Goal: Task Accomplishment & Management: Use online tool/utility

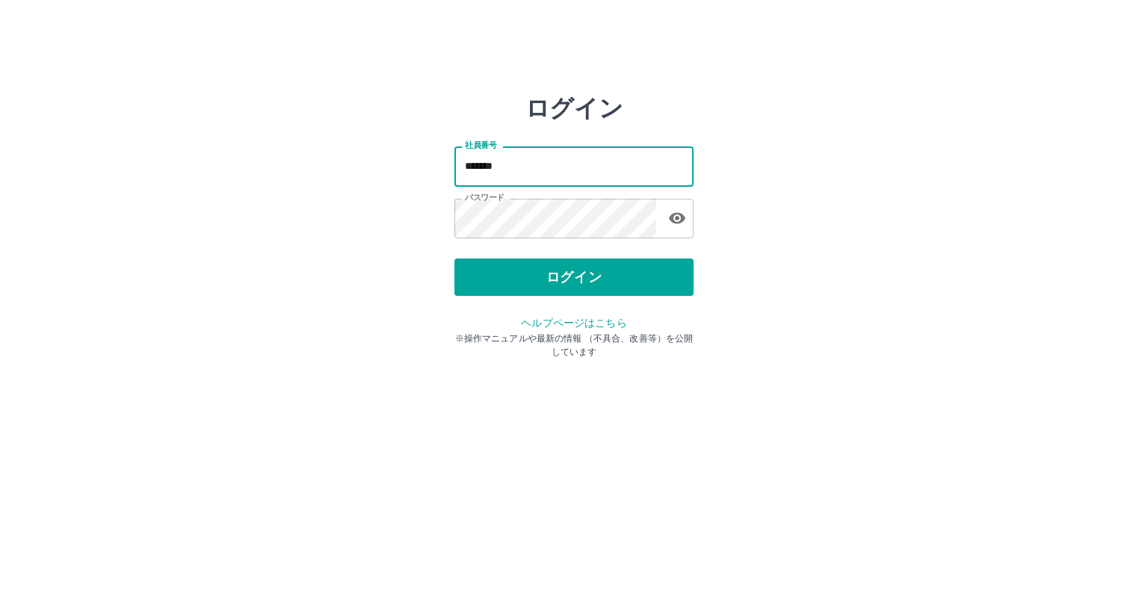
drag, startPoint x: 0, startPoint y: 0, endPoint x: 548, endPoint y: 167, distance: 572.6
click at [548, 167] on input "*******" at bounding box center [573, 166] width 239 height 40
type input "*******"
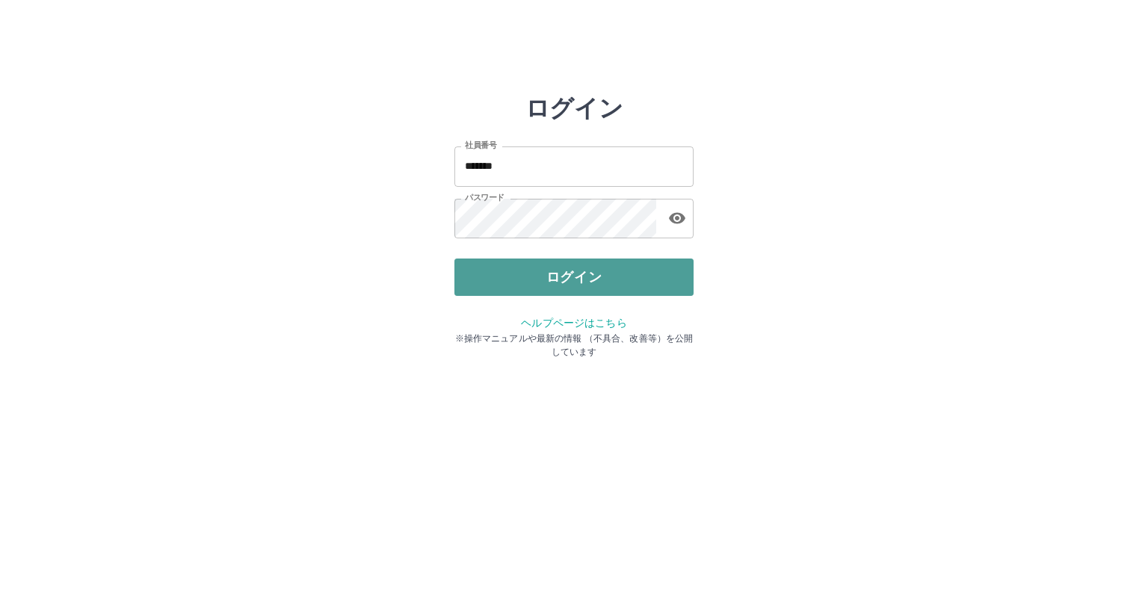
click at [575, 284] on button "ログイン" at bounding box center [573, 277] width 239 height 37
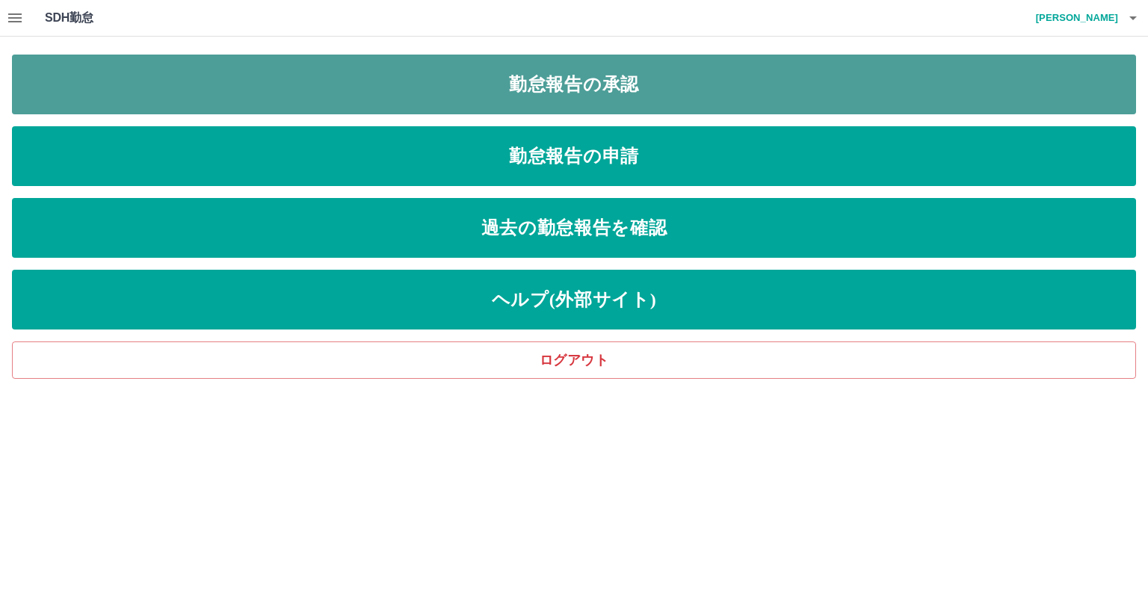
click at [556, 77] on link "勤怠報告の承認" at bounding box center [574, 85] width 1124 height 60
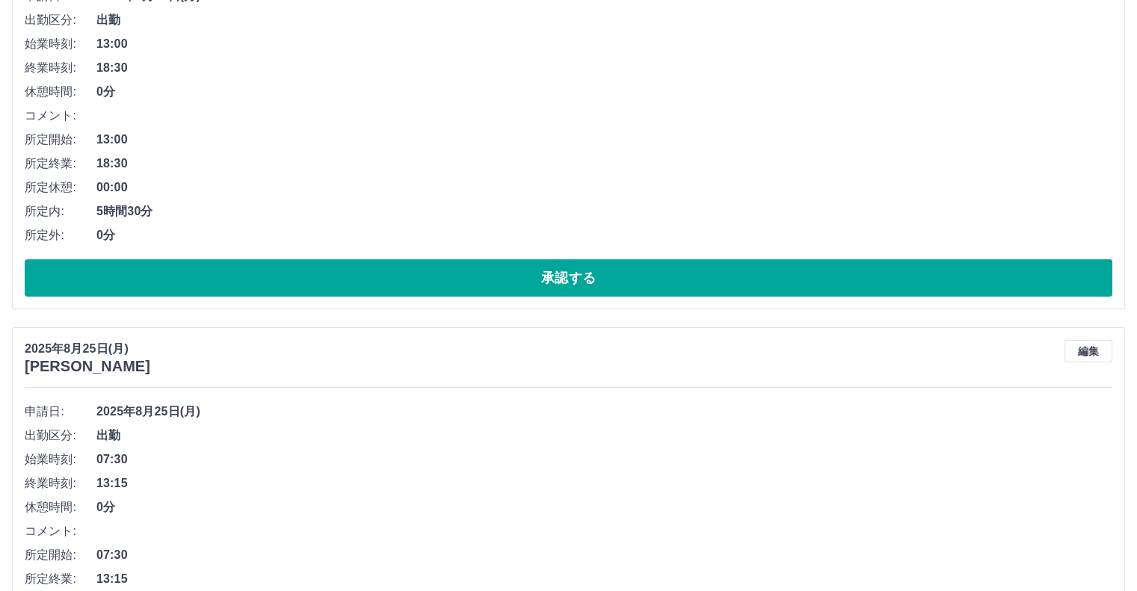
scroll to position [299, 0]
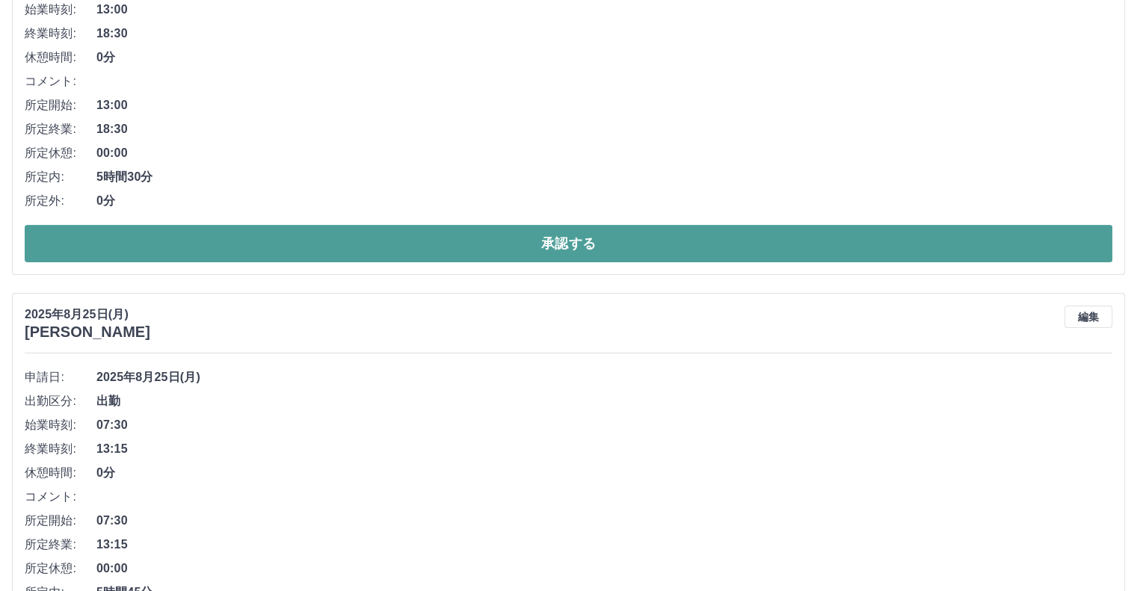
click at [317, 250] on button "承認する" at bounding box center [568, 243] width 1087 height 37
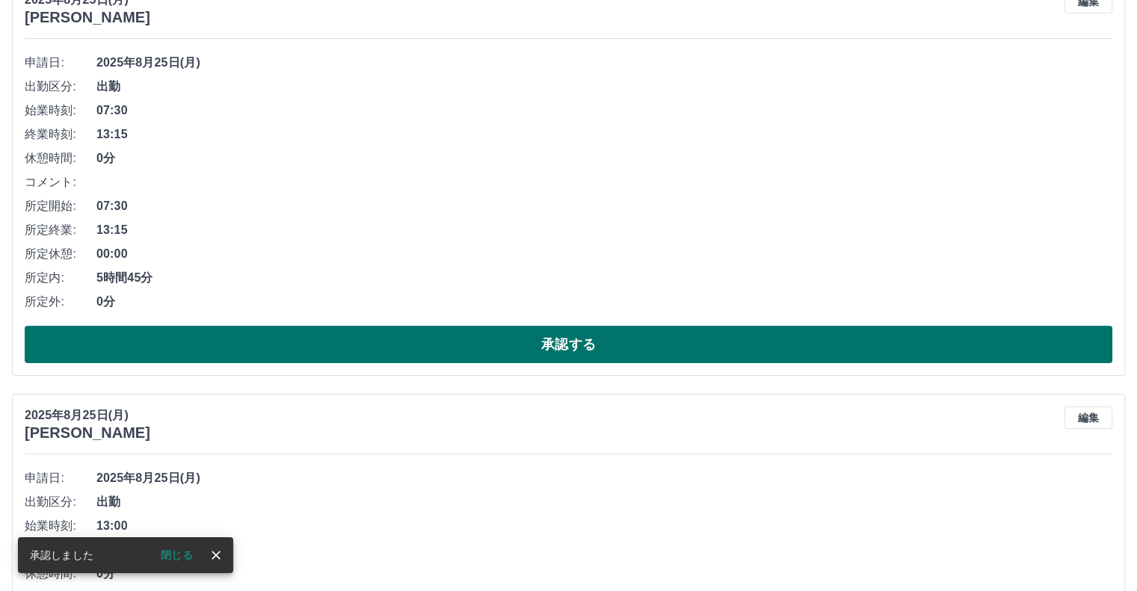
scroll to position [224, 0]
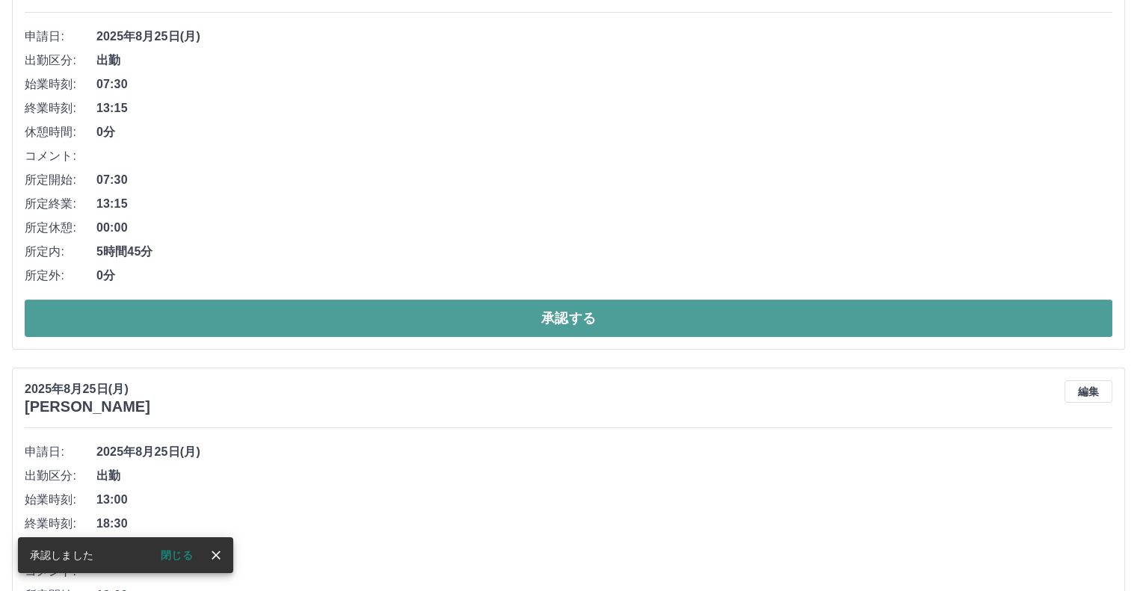
click at [365, 316] on button "承認する" at bounding box center [568, 318] width 1087 height 37
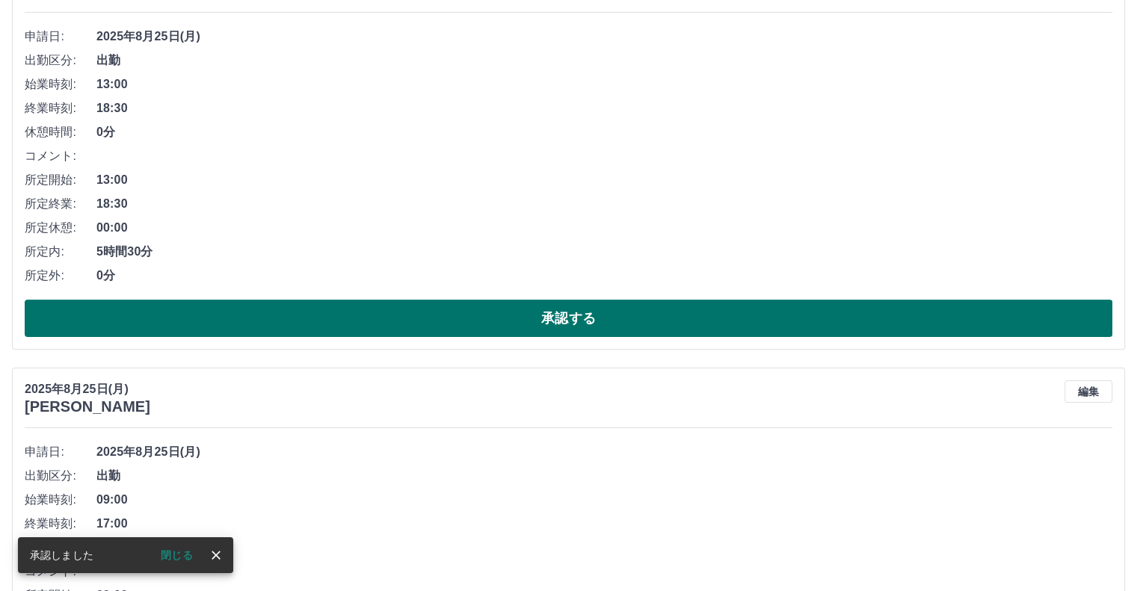
click at [359, 314] on button "承認する" at bounding box center [568, 318] width 1087 height 37
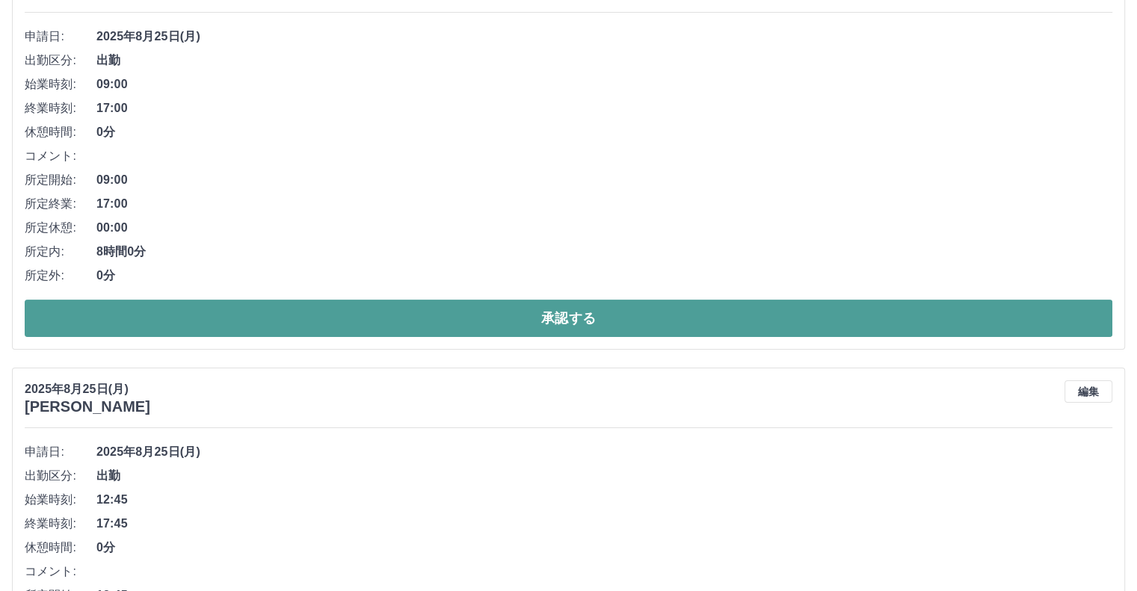
click at [299, 319] on button "承認する" at bounding box center [568, 318] width 1087 height 37
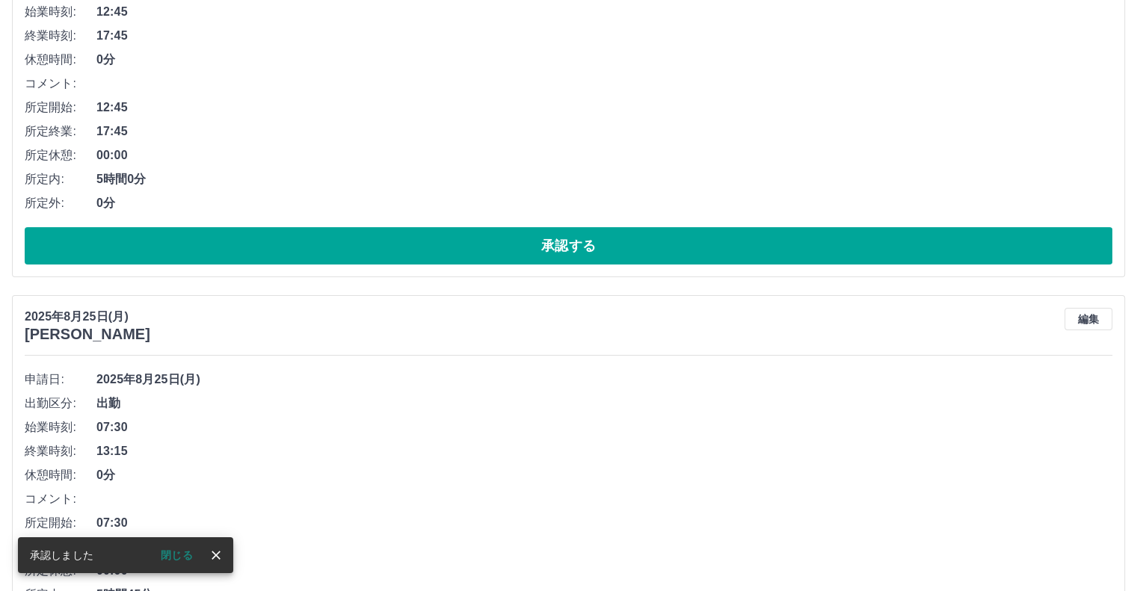
scroll to position [299, 0]
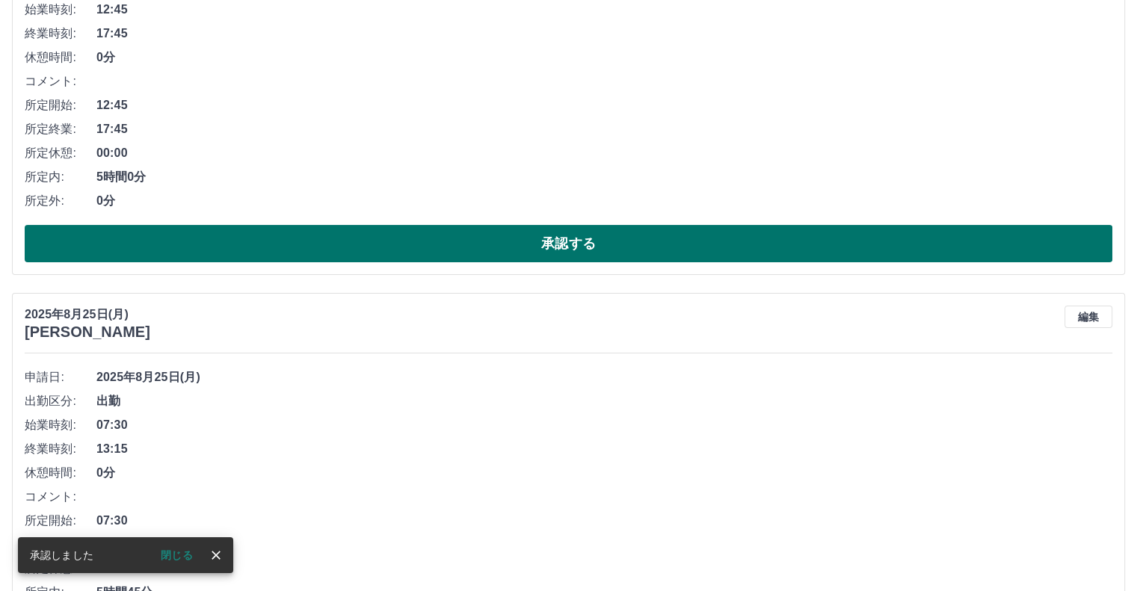
click at [265, 249] on button "承認する" at bounding box center [568, 243] width 1087 height 37
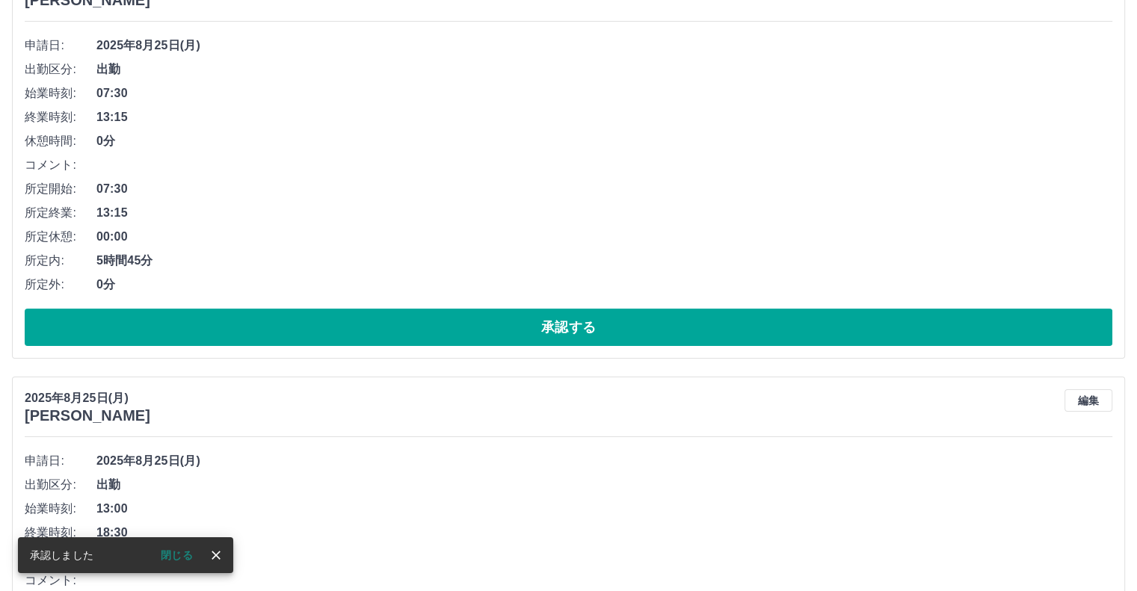
scroll to position [224, 0]
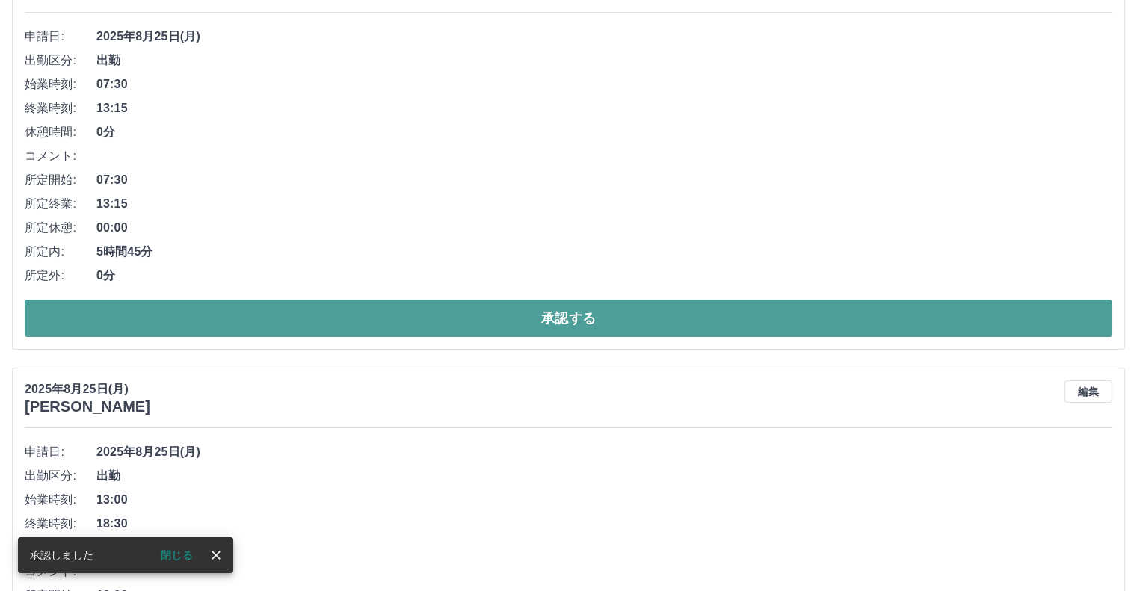
click at [217, 315] on button "承認する" at bounding box center [568, 318] width 1087 height 37
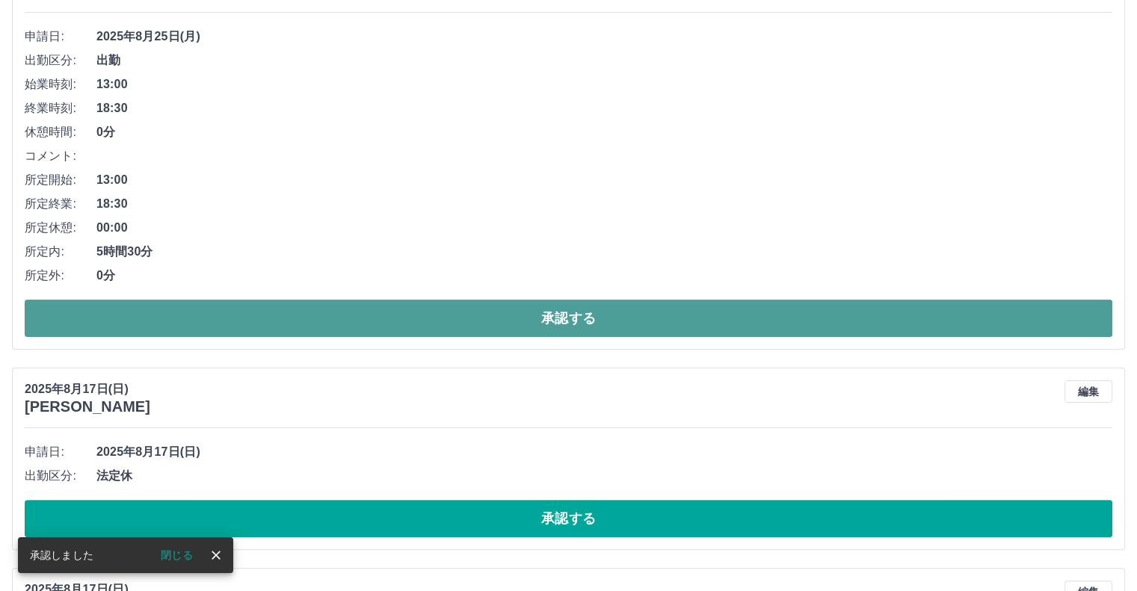
click at [216, 315] on button "承認する" at bounding box center [568, 318] width 1087 height 37
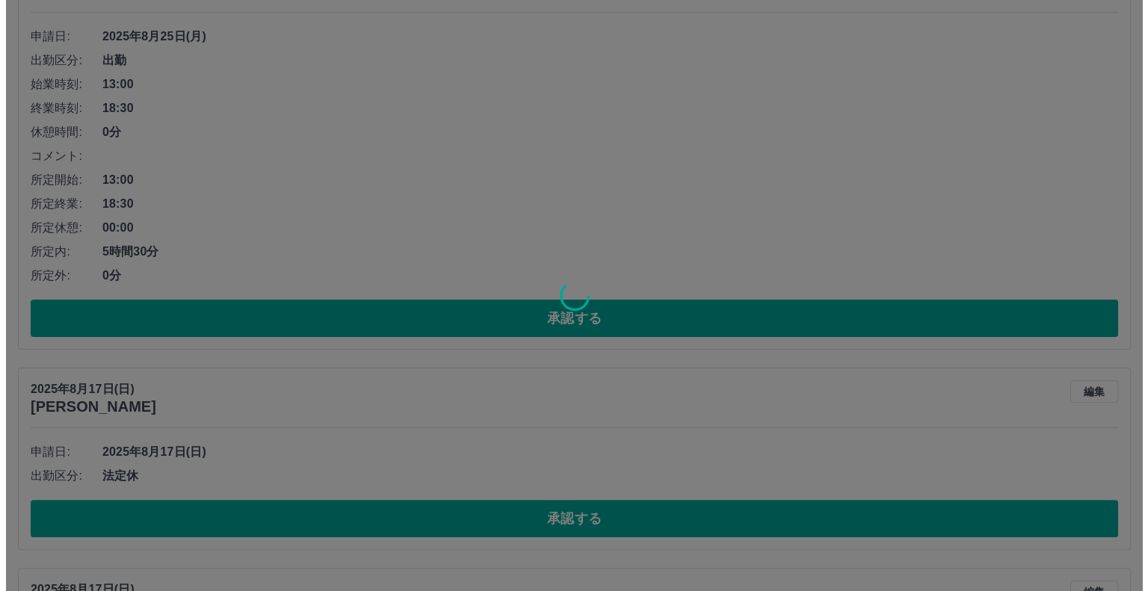
scroll to position [0, 0]
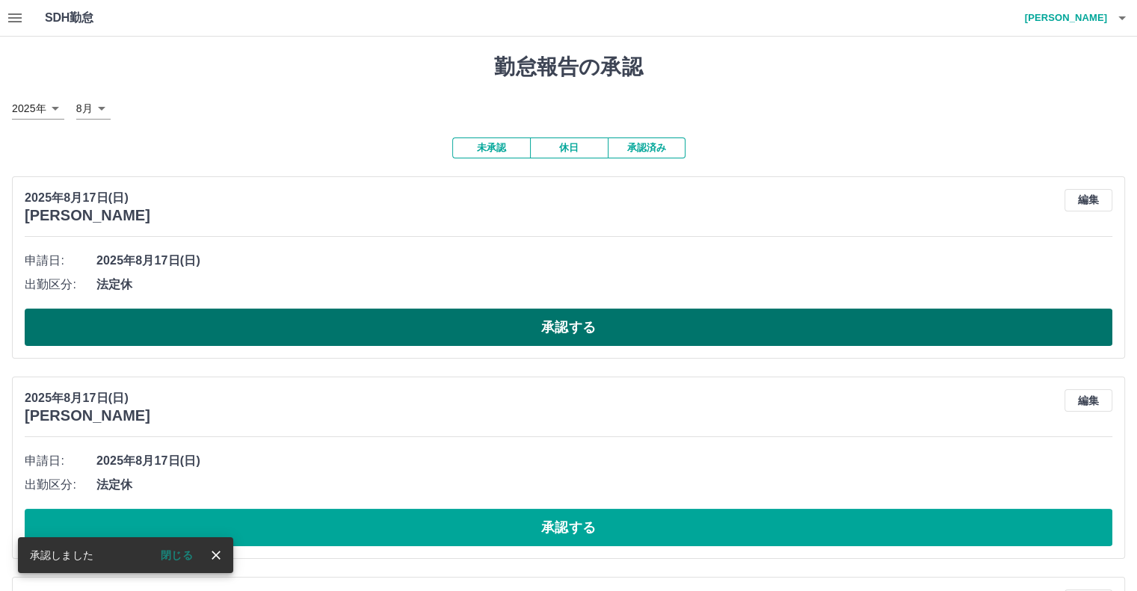
click at [219, 319] on button "承認する" at bounding box center [568, 327] width 1087 height 37
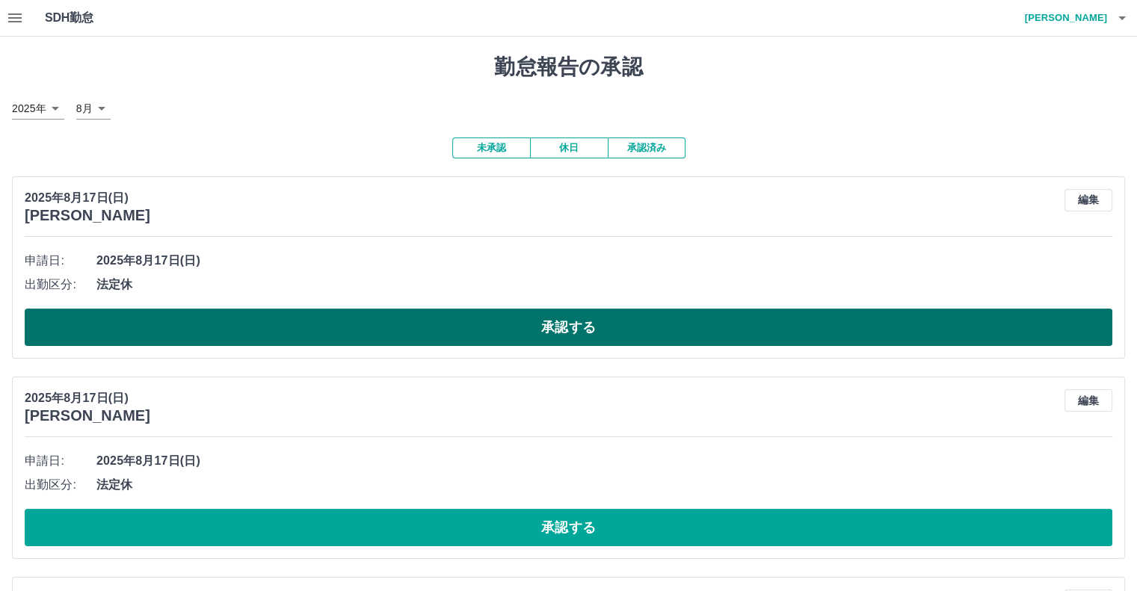
click at [383, 336] on button "承認する" at bounding box center [568, 327] width 1087 height 37
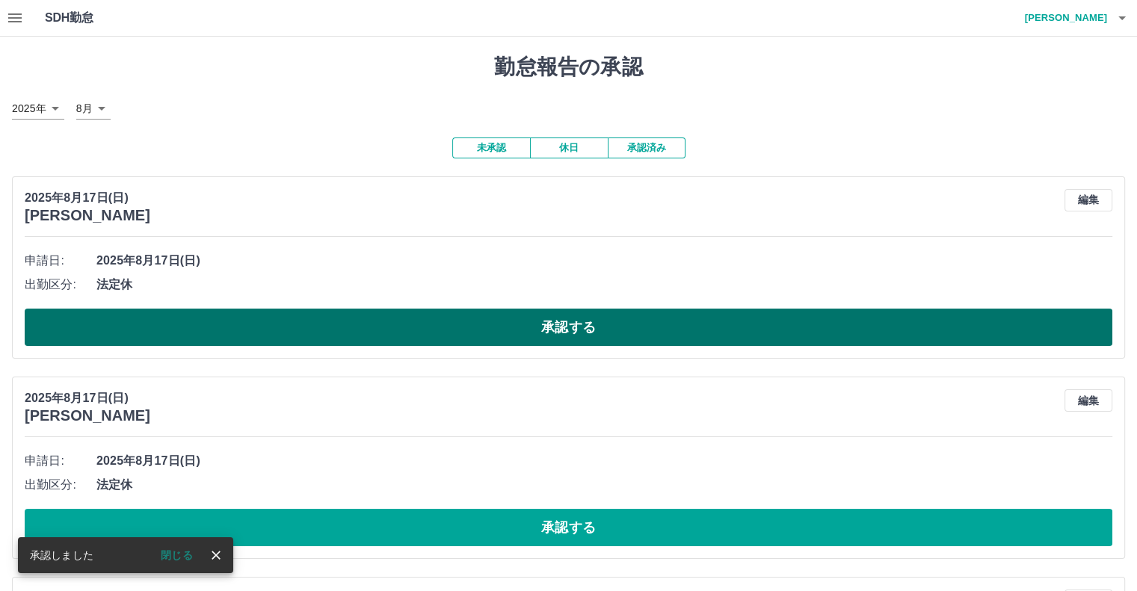
click at [386, 325] on button "承認する" at bounding box center [568, 327] width 1087 height 37
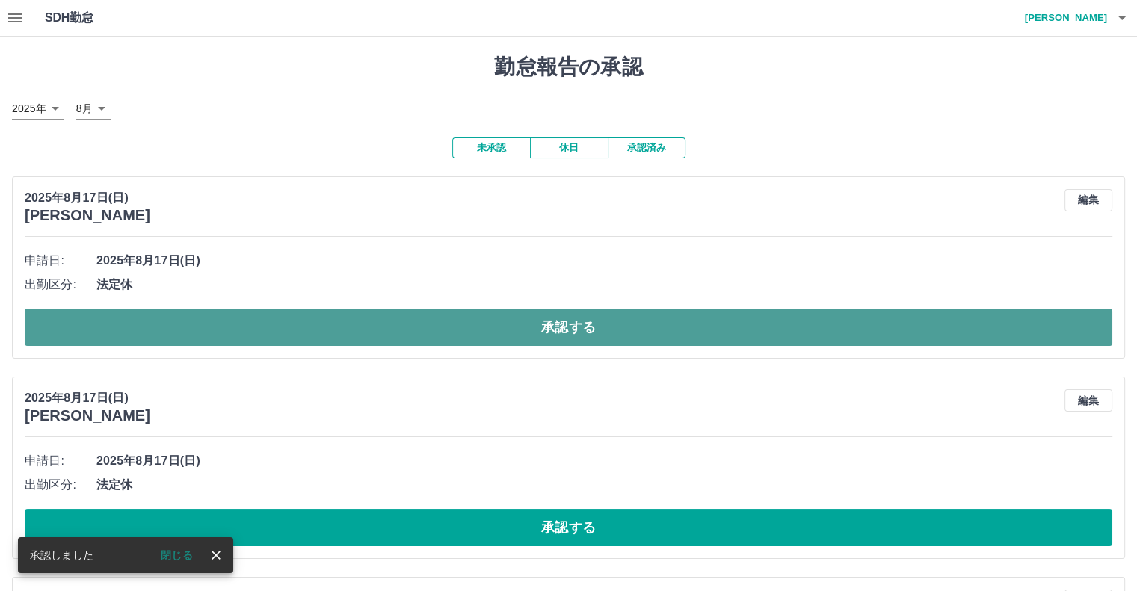
click at [395, 327] on button "承認する" at bounding box center [568, 327] width 1087 height 37
click at [395, 331] on button "承認する" at bounding box center [568, 327] width 1087 height 37
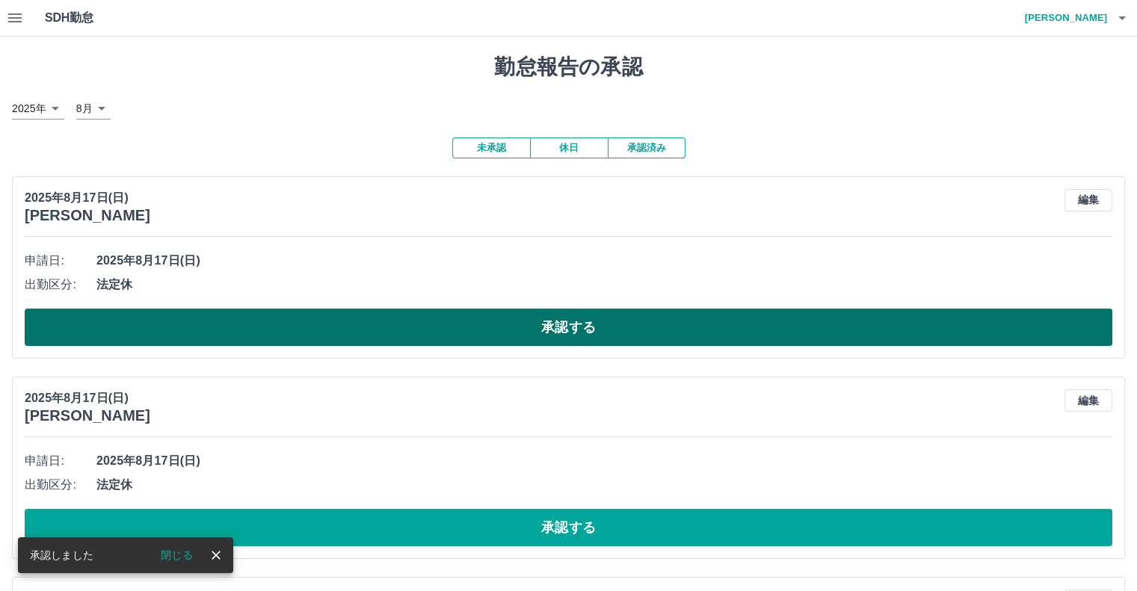
click at [402, 327] on button "承認する" at bounding box center [568, 327] width 1087 height 37
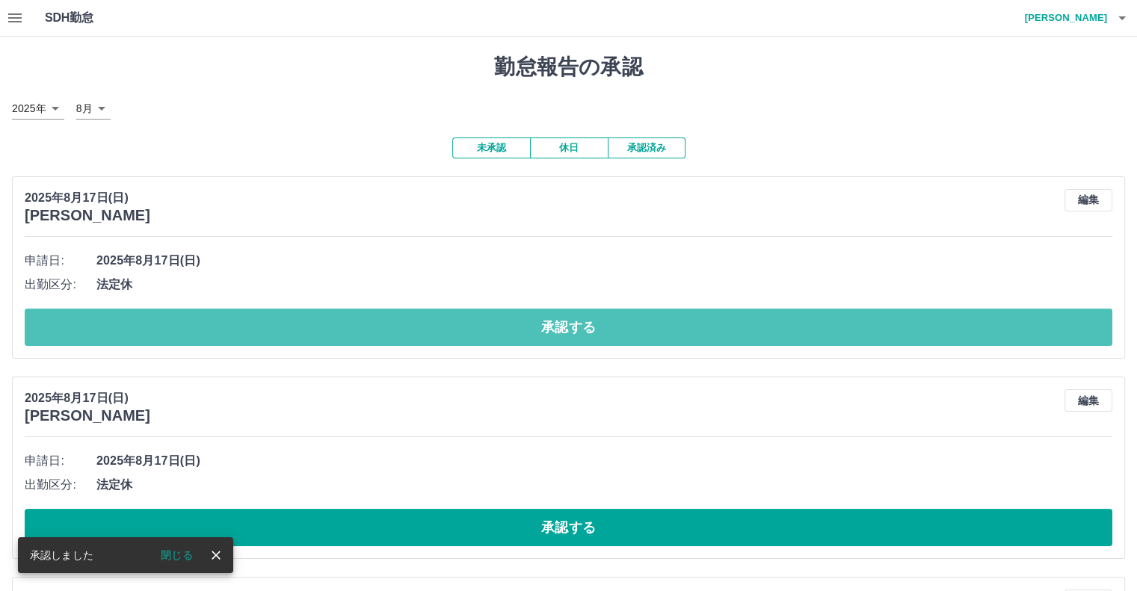
click at [404, 329] on button "承認する" at bounding box center [568, 327] width 1087 height 37
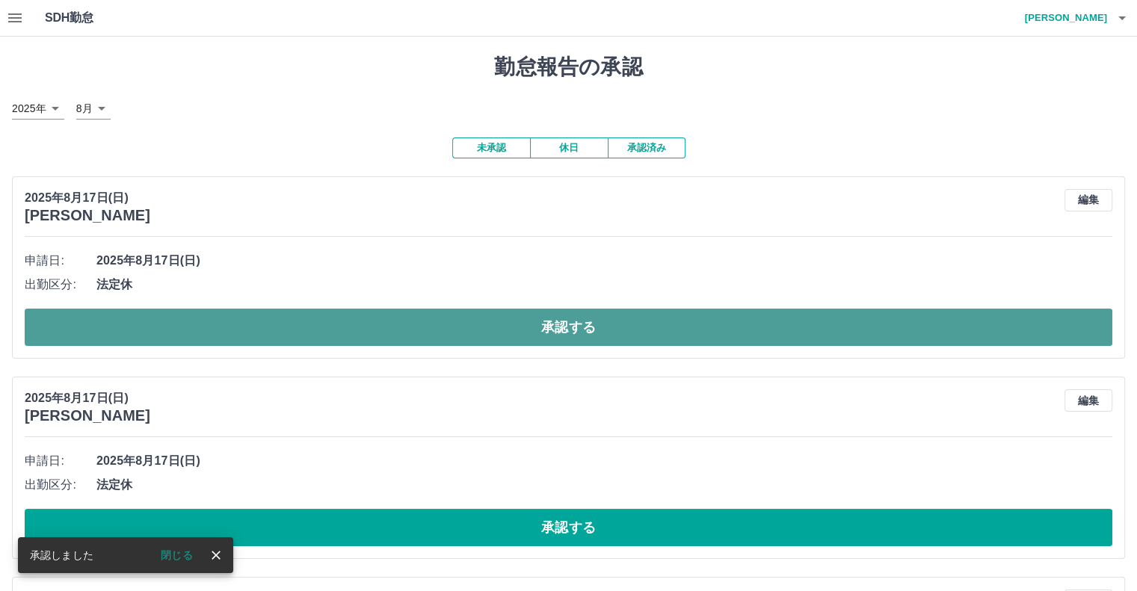
click at [413, 330] on button "承認する" at bounding box center [568, 327] width 1087 height 37
click at [466, 333] on button "承認する" at bounding box center [568, 327] width 1087 height 37
click at [463, 319] on button "承認する" at bounding box center [568, 327] width 1087 height 37
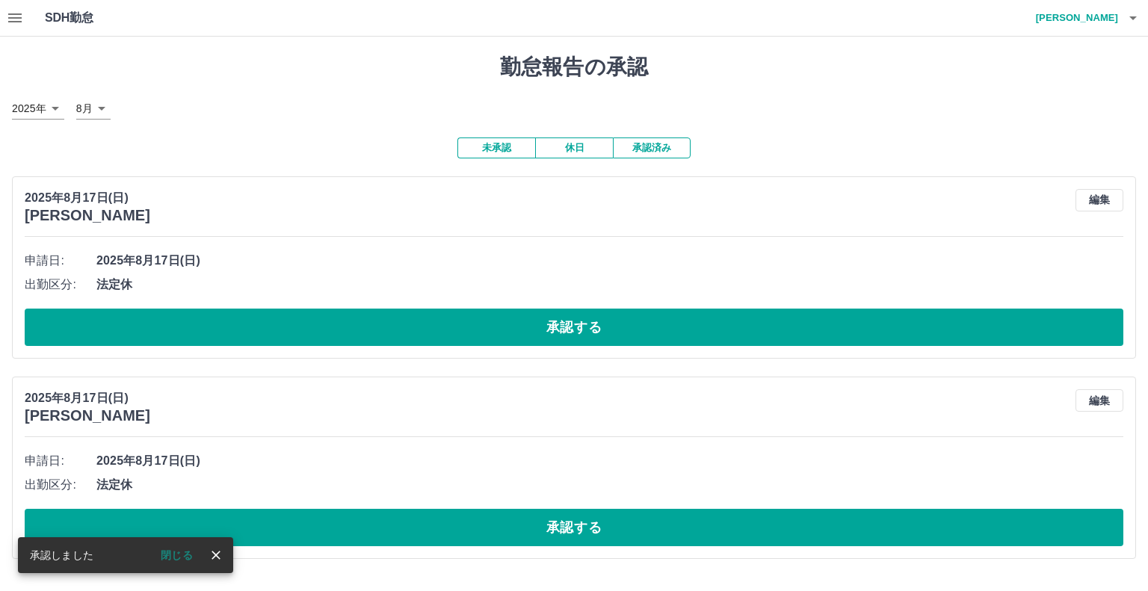
click at [460, 336] on button "承認する" at bounding box center [574, 327] width 1099 height 37
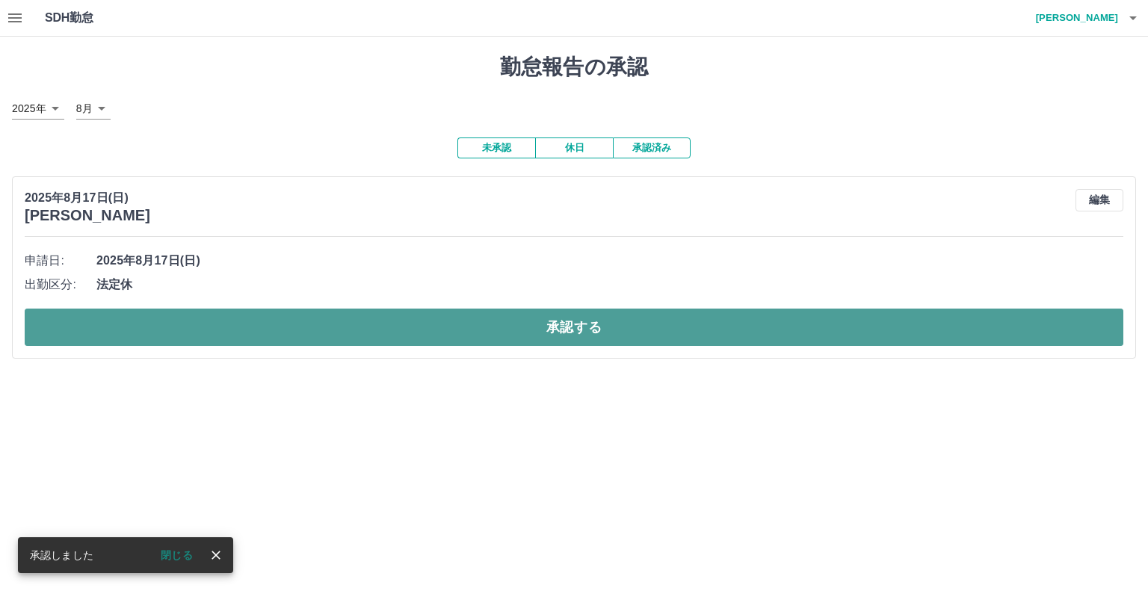
click at [460, 328] on button "承認する" at bounding box center [574, 327] width 1099 height 37
